Goal: Task Accomplishment & Management: Manage account settings

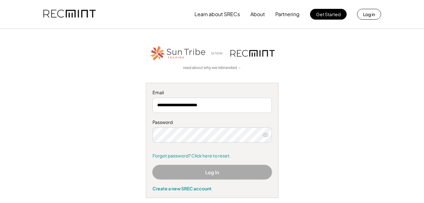
click at [209, 169] on button "Log In" at bounding box center [211, 172] width 119 height 14
click at [211, 172] on button "Log In" at bounding box center [211, 172] width 119 height 14
click at [266, 135] on icon at bounding box center [265, 135] width 6 height 6
click at [185, 157] on link "Forgot password? Click here to reset." at bounding box center [211, 155] width 119 height 6
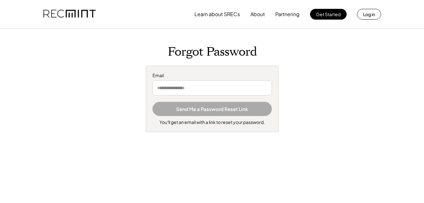
click at [169, 90] on input "email" at bounding box center [211, 87] width 119 height 15
type input "**********"
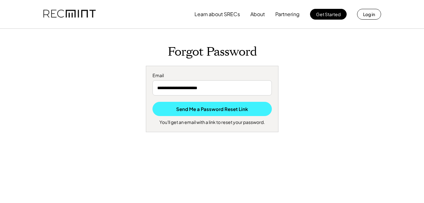
click at [183, 113] on button "Send Me a Password Reset Link" at bounding box center [211, 109] width 119 height 14
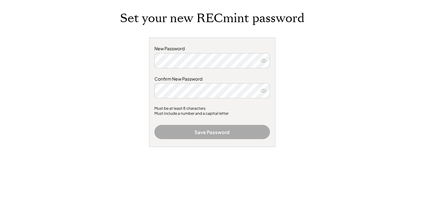
scroll to position [31, 0]
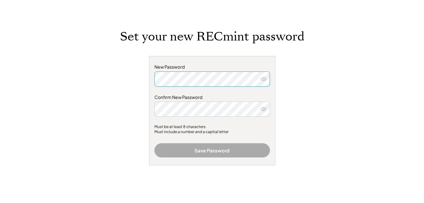
click at [262, 80] on icon at bounding box center [263, 79] width 6 height 6
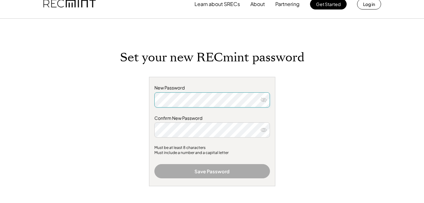
scroll to position [0, 0]
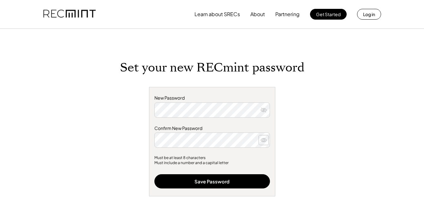
click at [261, 139] on use at bounding box center [264, 139] width 6 height 3
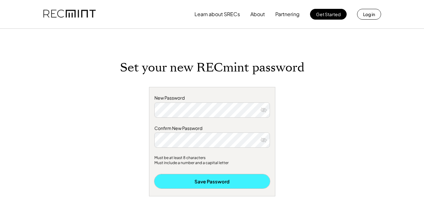
click at [248, 179] on button "Save Password" at bounding box center [211, 181] width 115 height 14
click at [217, 179] on button "Save Password" at bounding box center [211, 181] width 115 height 14
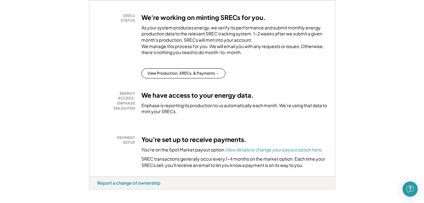
scroll to position [126, 0]
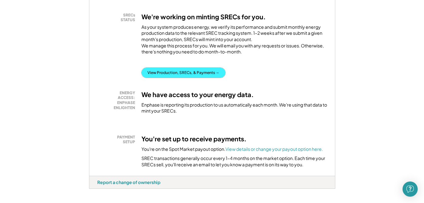
click at [178, 77] on button "View Production, SRECs, & Payments →" at bounding box center [183, 73] width 84 height 10
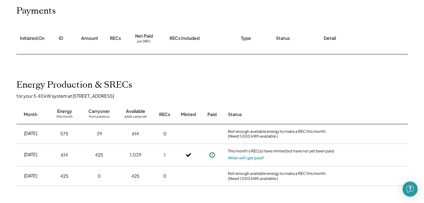
scroll to position [95, 0]
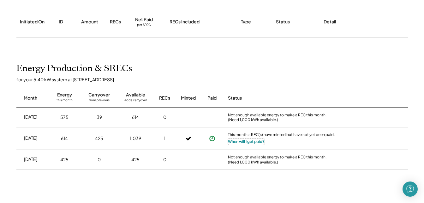
click at [235, 141] on button "When will I get paid?" at bounding box center [246, 141] width 37 height 6
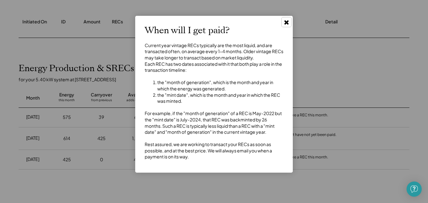
click at [290, 19] on icon at bounding box center [287, 22] width 6 height 6
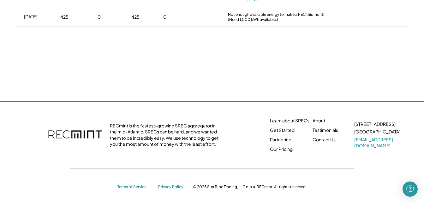
scroll to position [239, 0]
